Goal: Use online tool/utility: Utilize a website feature to perform a specific function

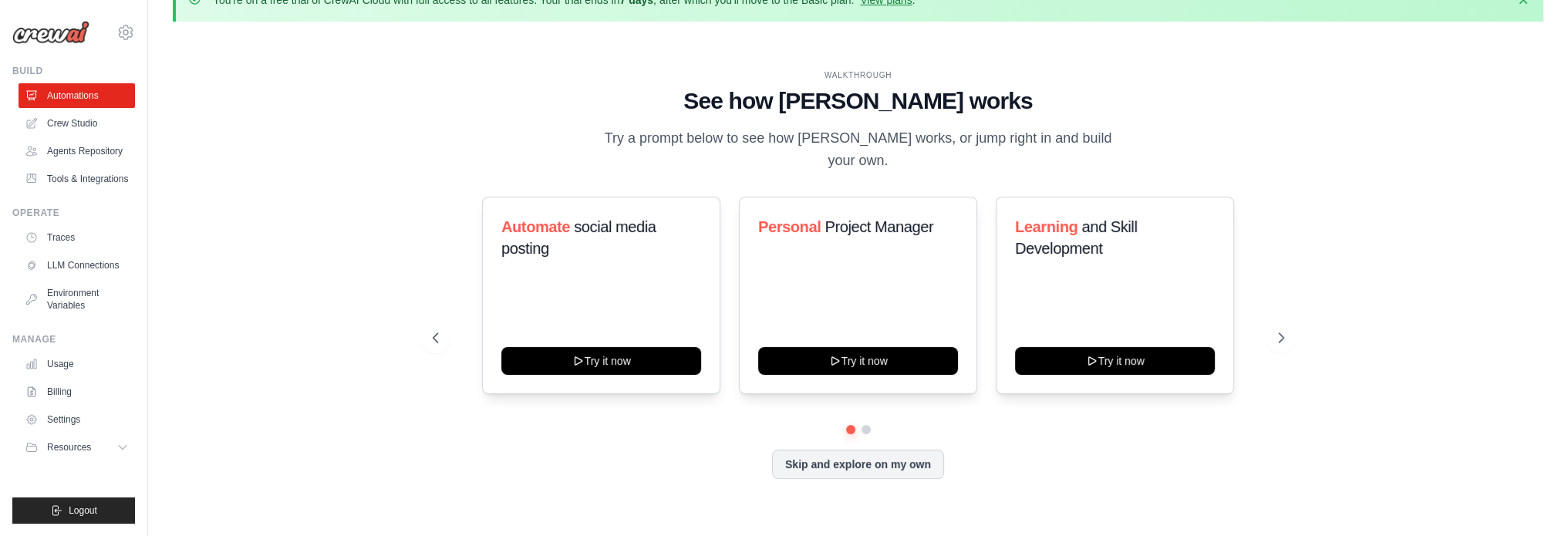
scroll to position [54, 0]
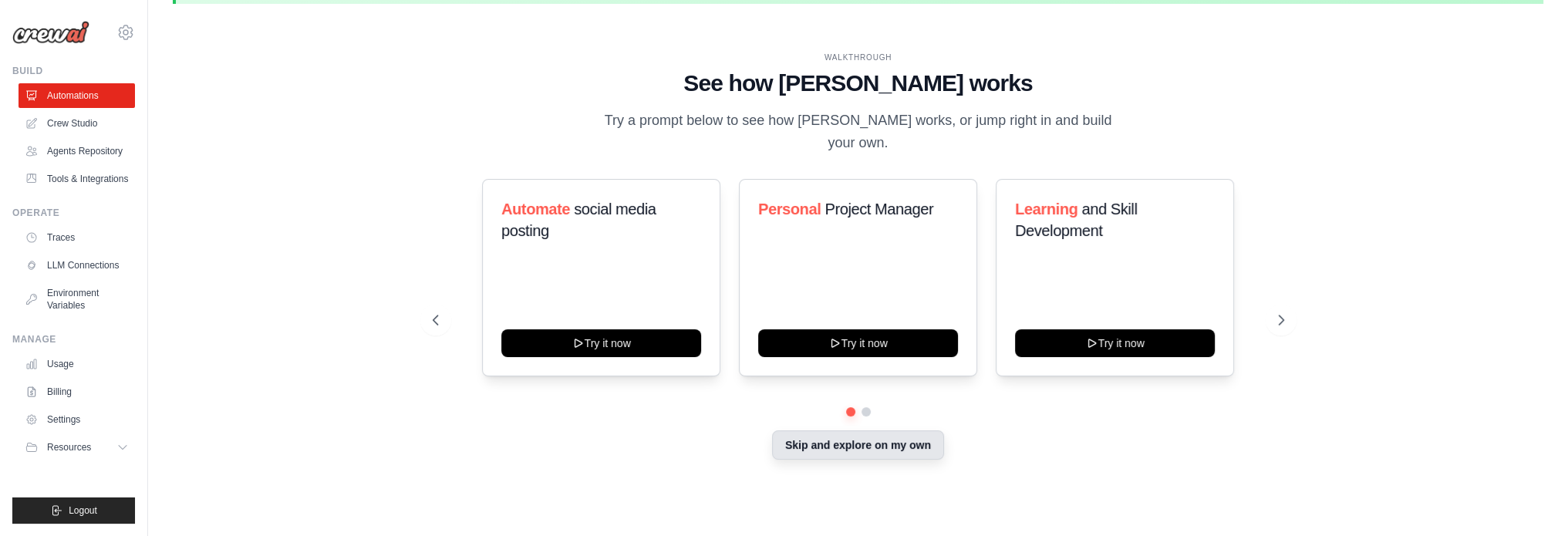
click at [897, 437] on button "Skip and explore on my own" at bounding box center [858, 445] width 172 height 29
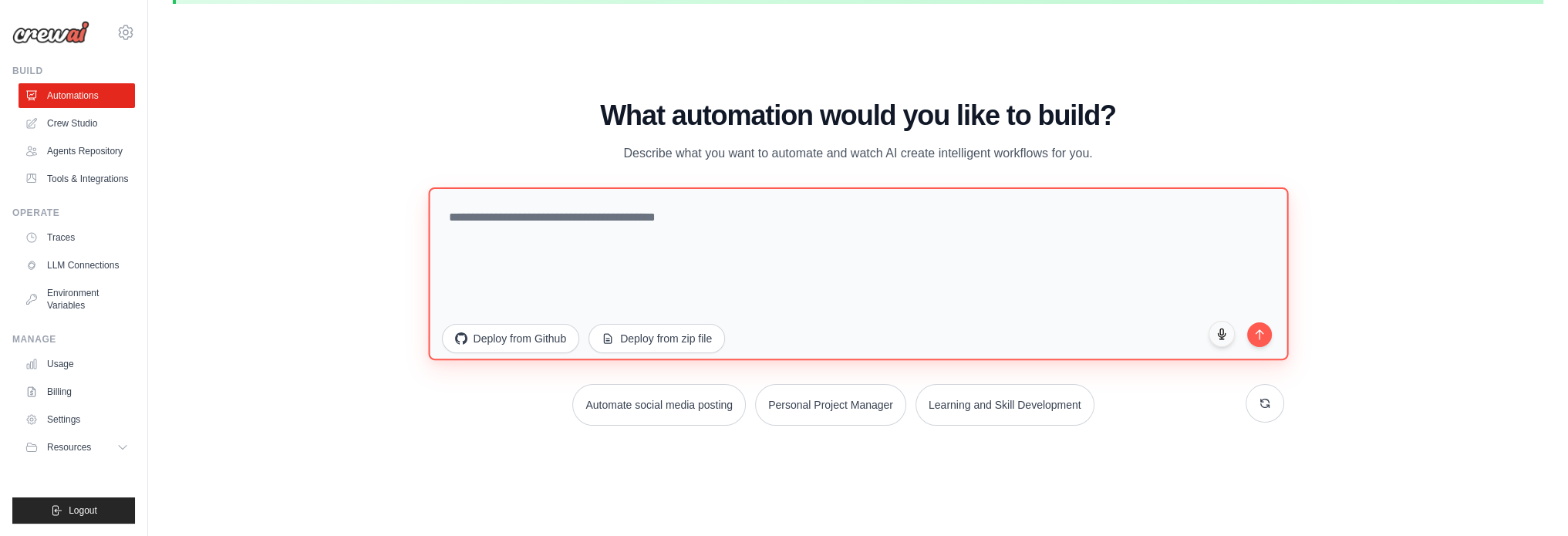
click at [803, 203] on textarea at bounding box center [858, 273] width 860 height 173
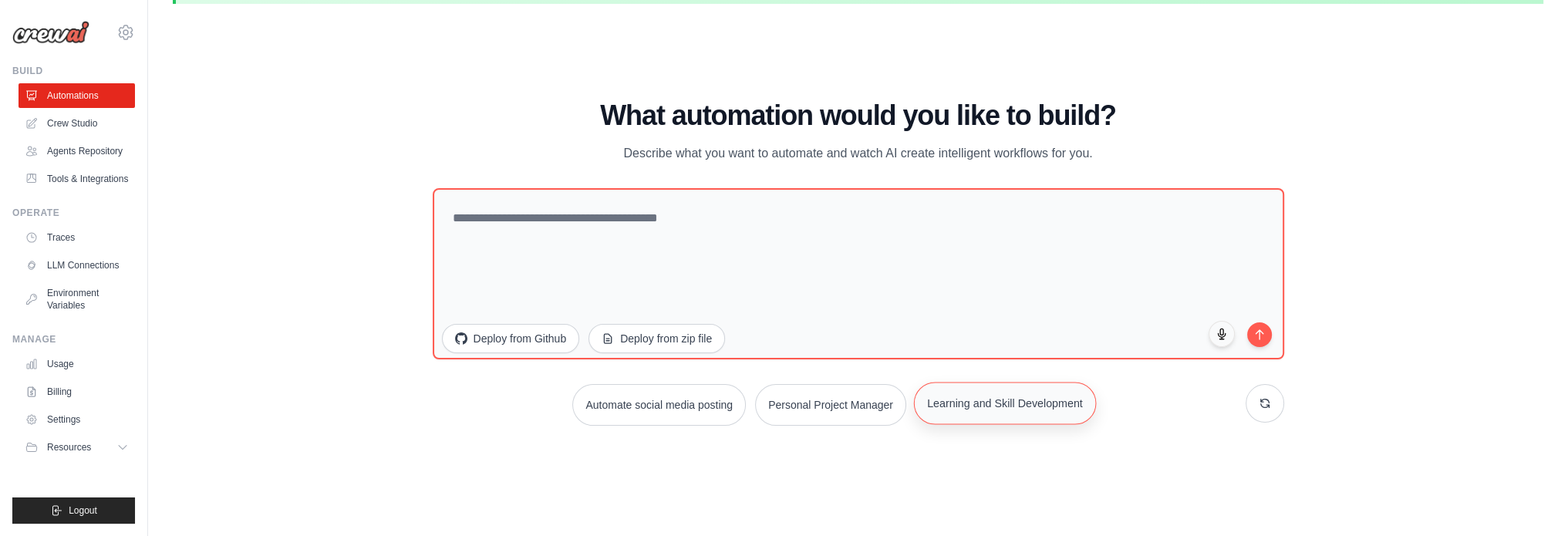
click at [1030, 423] on button "Learning and Skill Development" at bounding box center [1005, 403] width 182 height 42
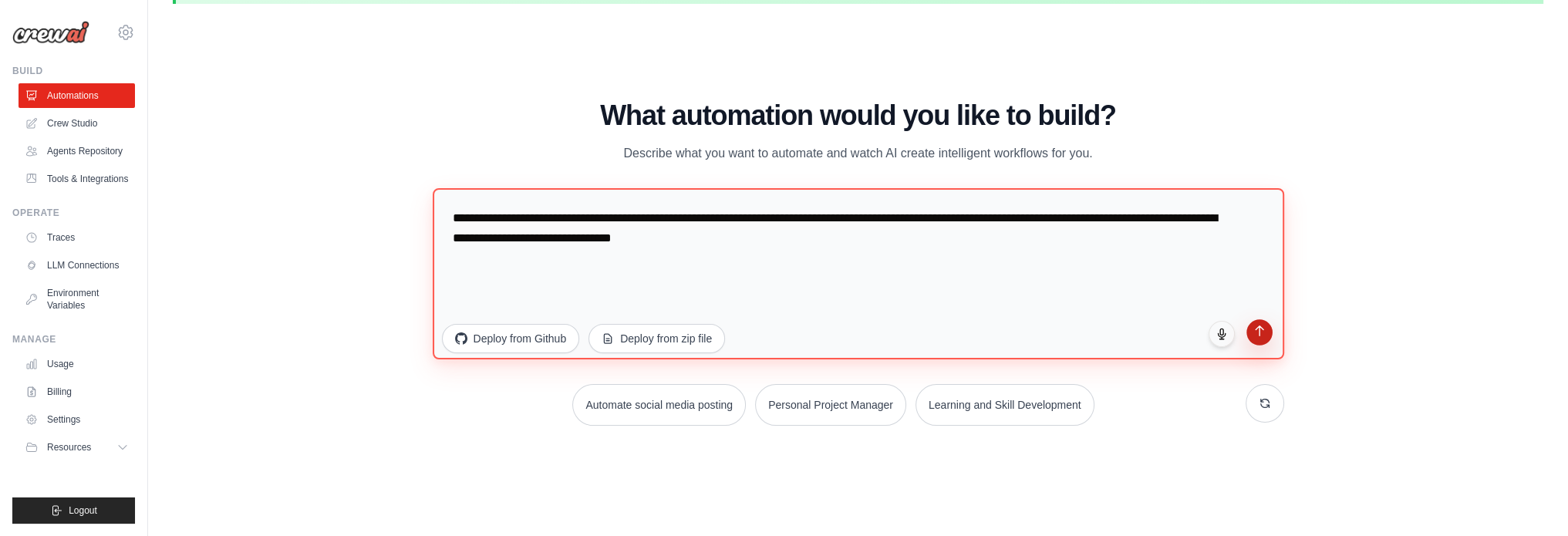
type textarea "**********"
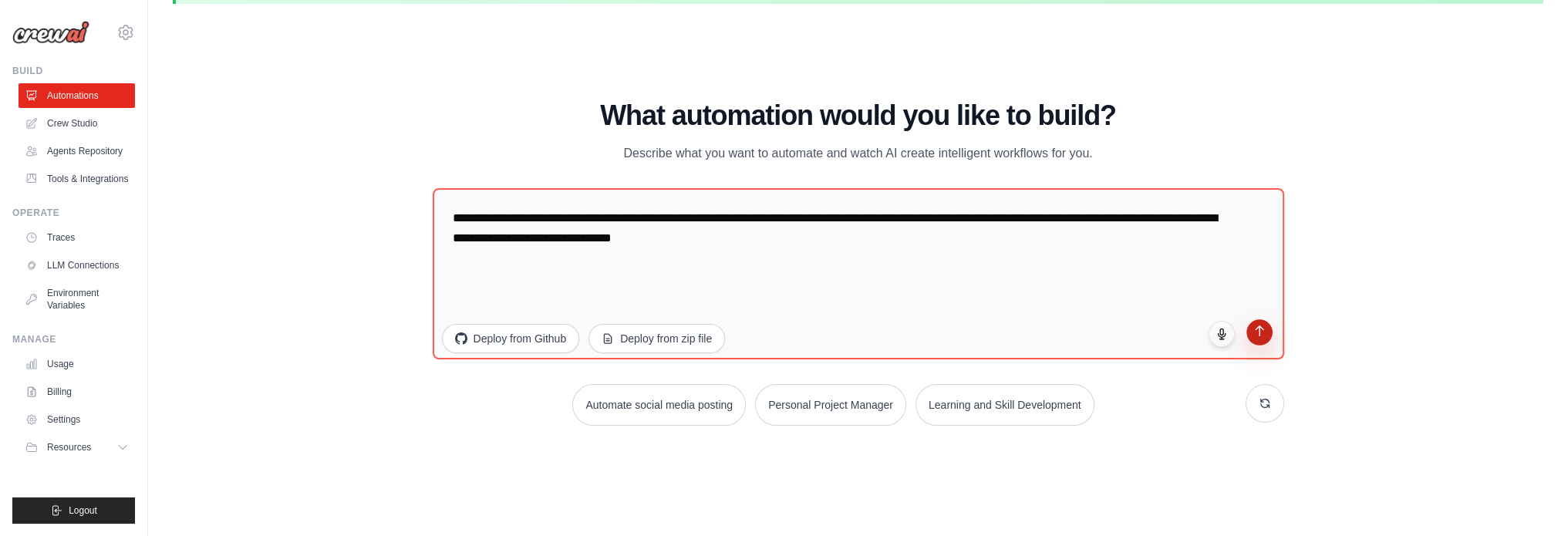
click at [1247, 339] on button "submit" at bounding box center [1259, 332] width 26 height 26
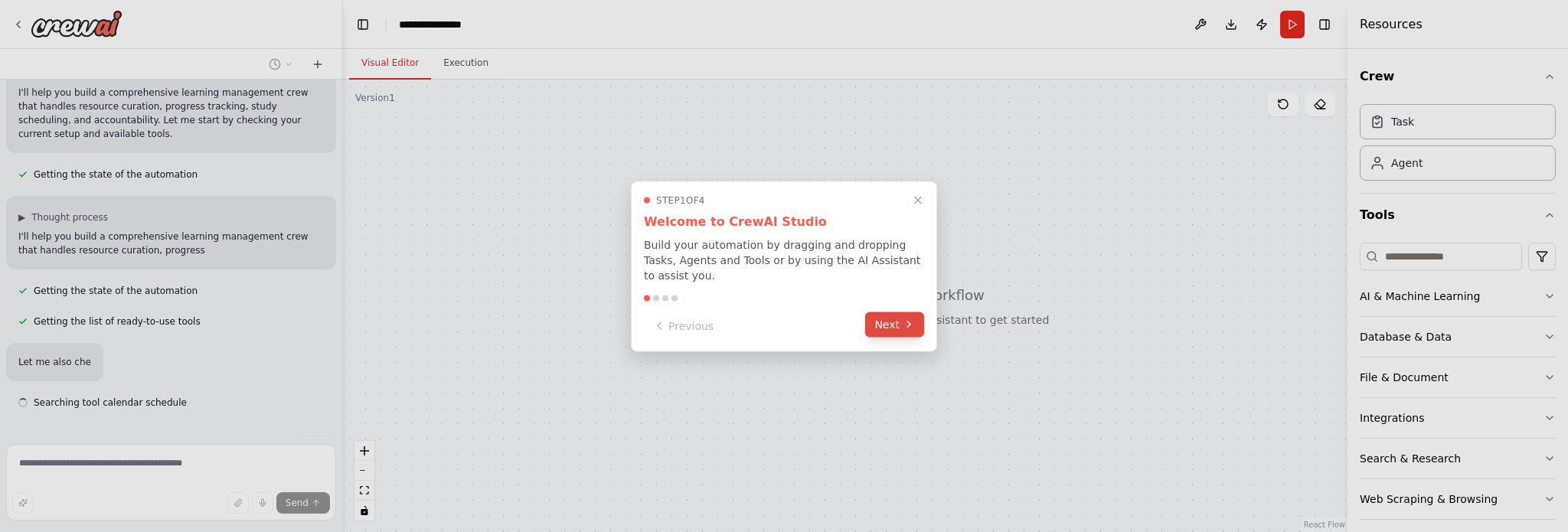
scroll to position [162, 0]
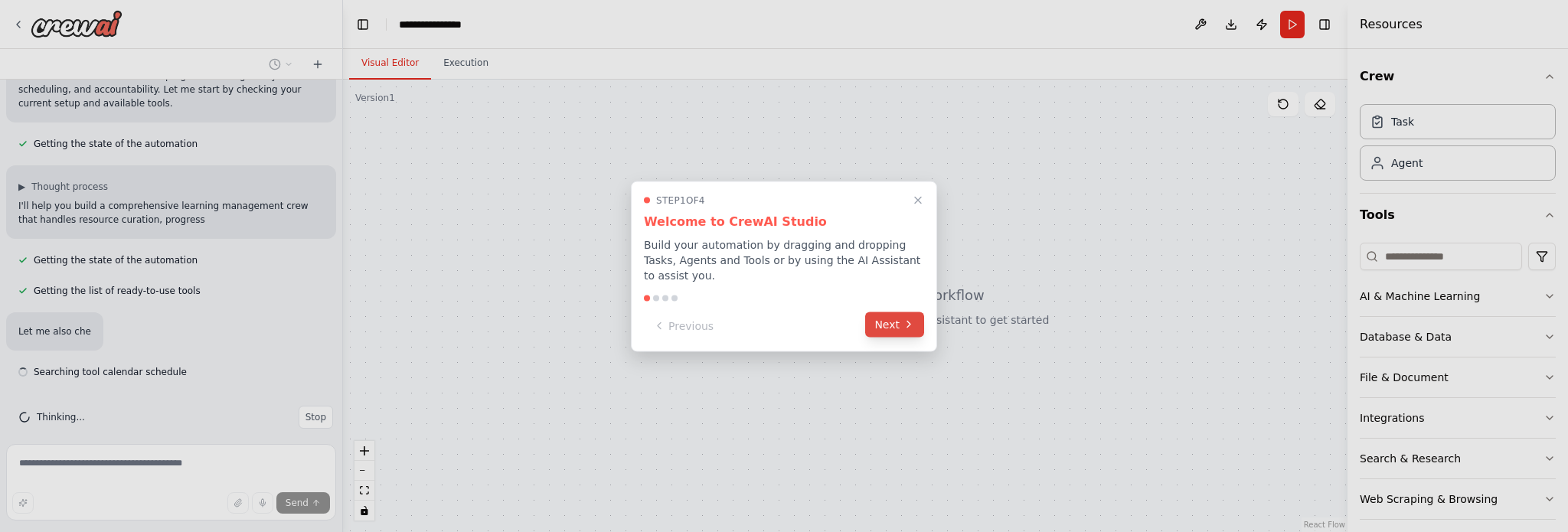
click at [910, 320] on icon at bounding box center [909, 325] width 12 height 12
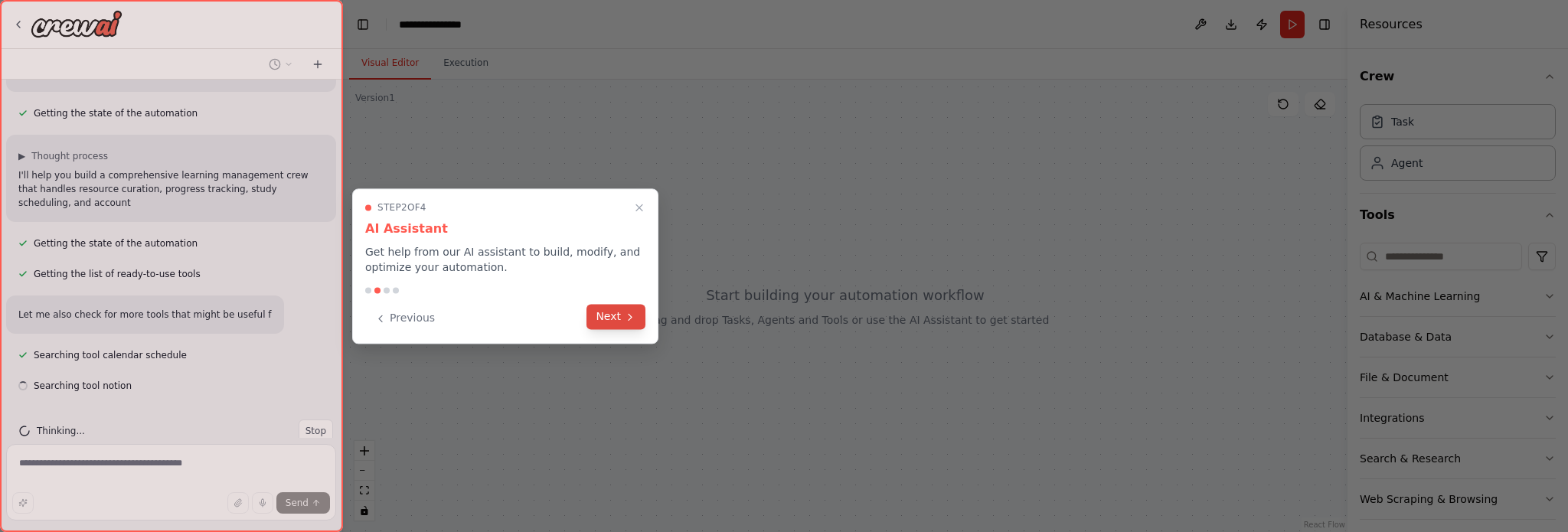
scroll to position [206, 0]
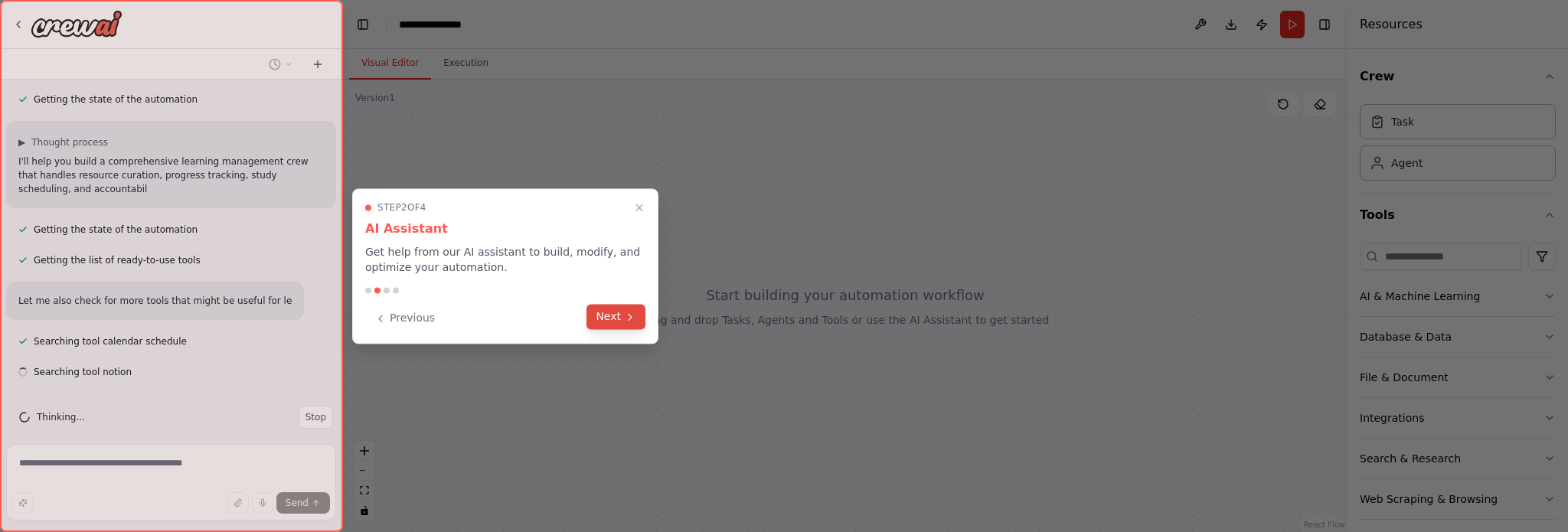
click at [630, 321] on icon at bounding box center [630, 317] width 12 height 12
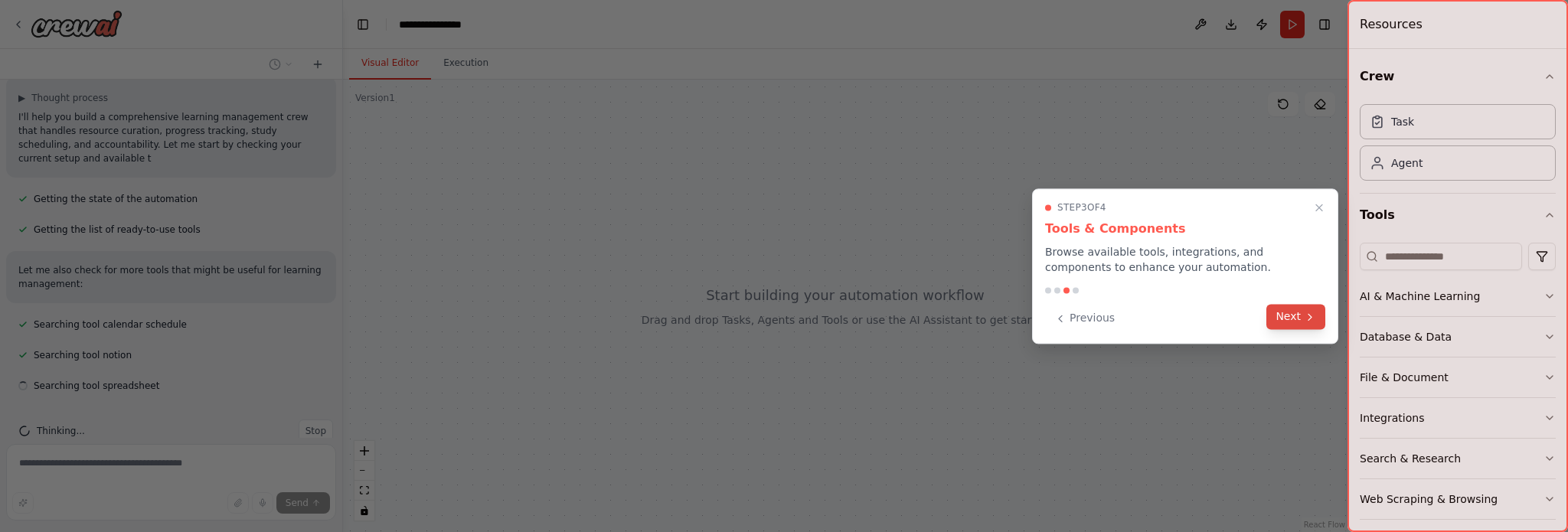
scroll to position [265, 0]
click at [1311, 314] on icon at bounding box center [1310, 317] width 12 height 12
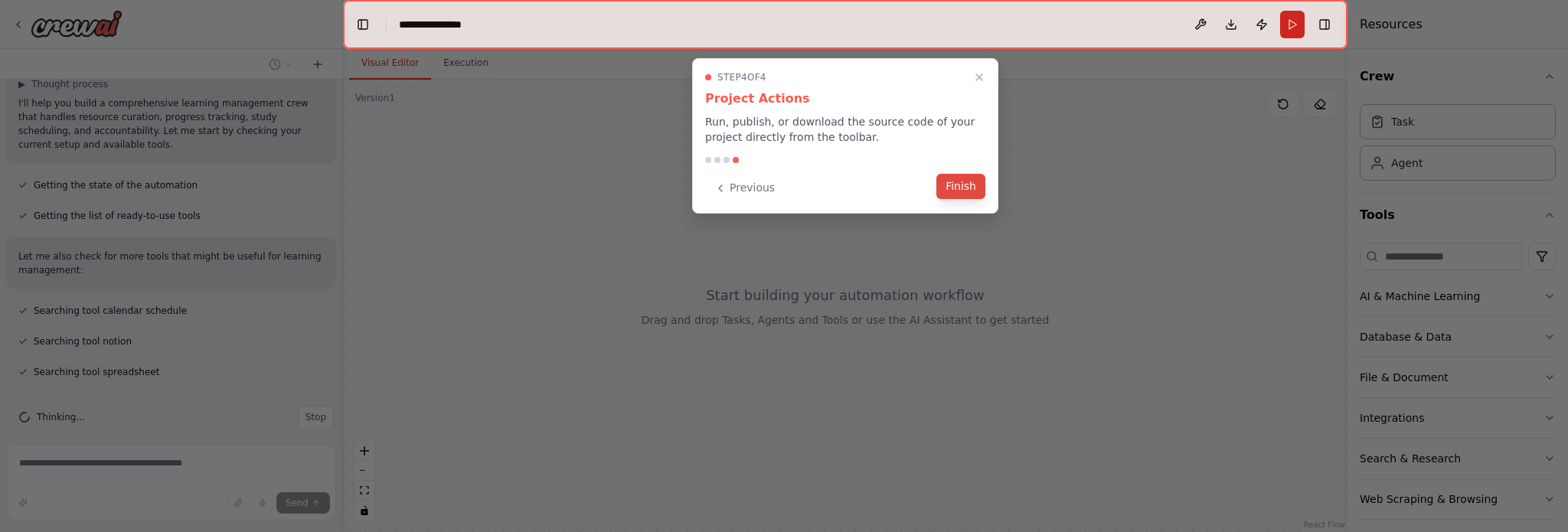
click at [966, 191] on button "Finish" at bounding box center [961, 186] width 49 height 25
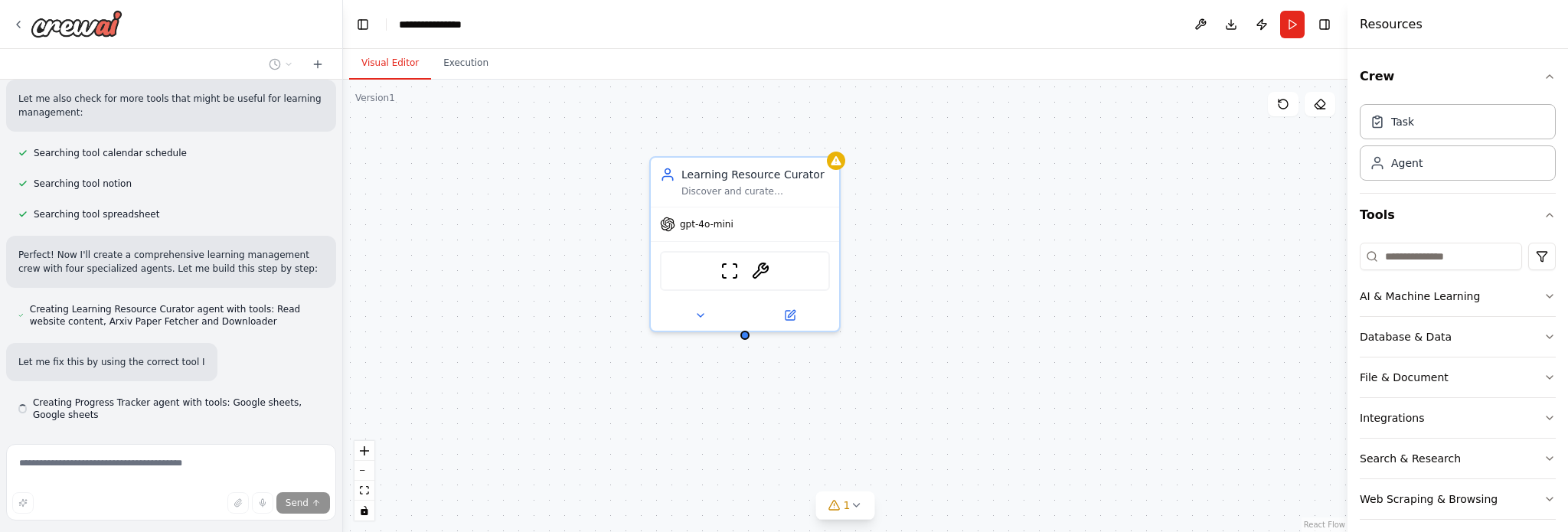
scroll to position [466, 0]
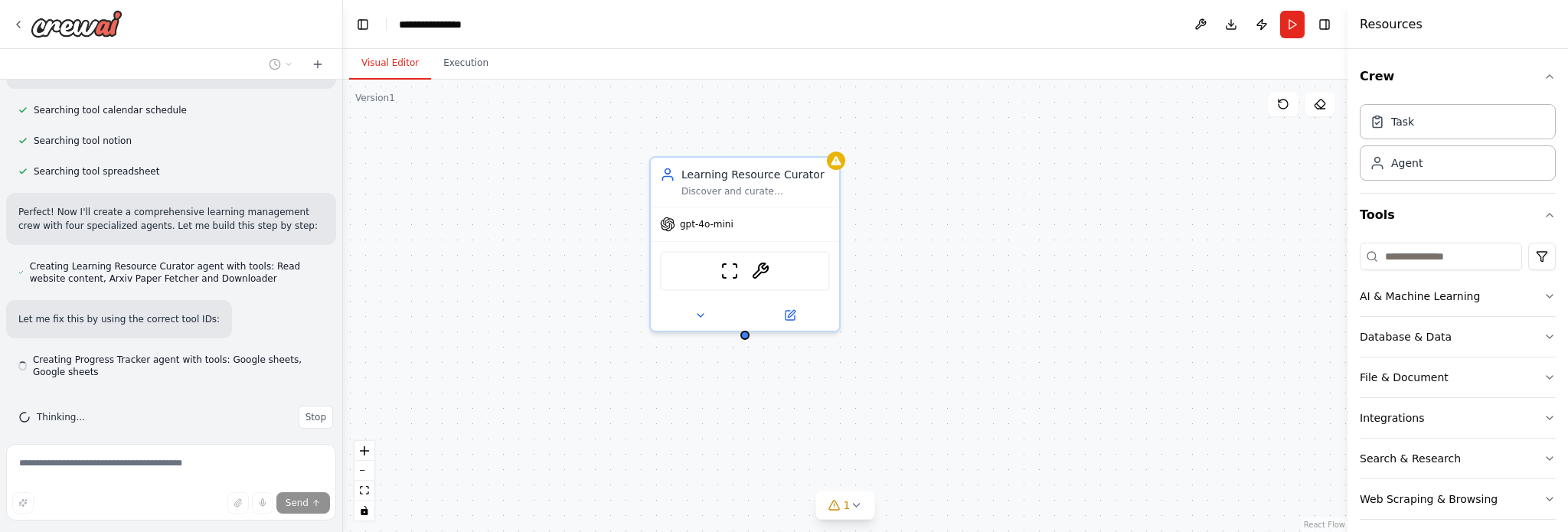
click at [575, 293] on div "Learning Resource Curator Discover and curate personalized learning resources f…" at bounding box center [845, 306] width 1005 height 453
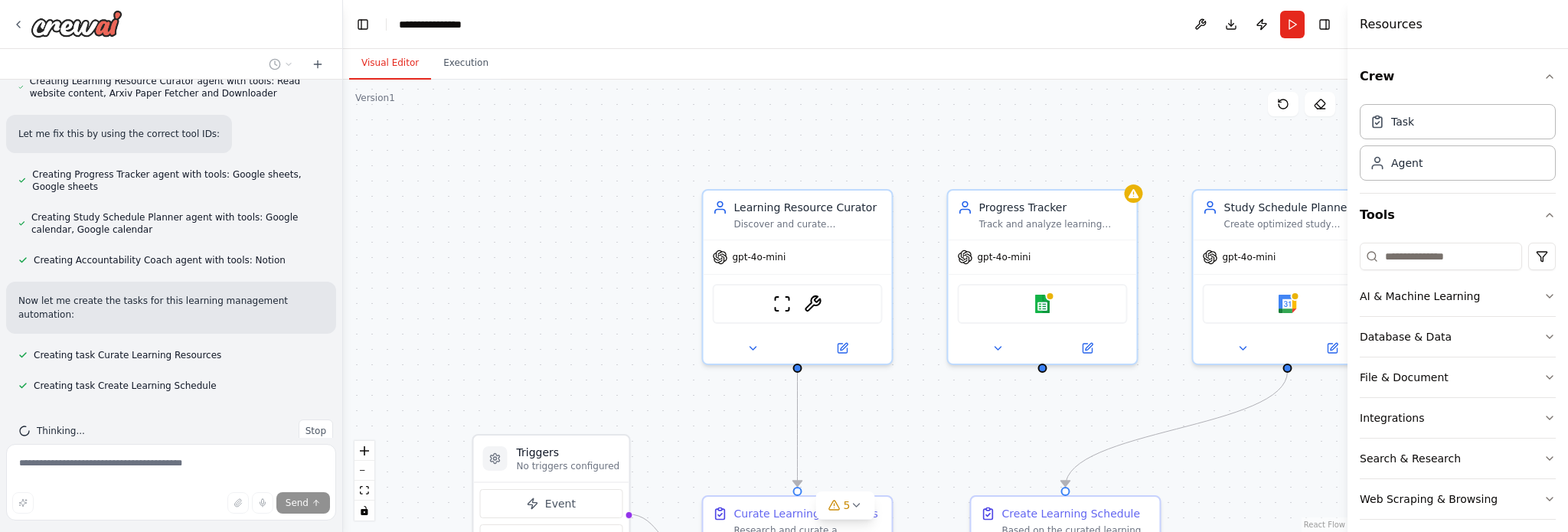
scroll to position [682, 0]
